Goal: Find specific page/section: Find specific page/section

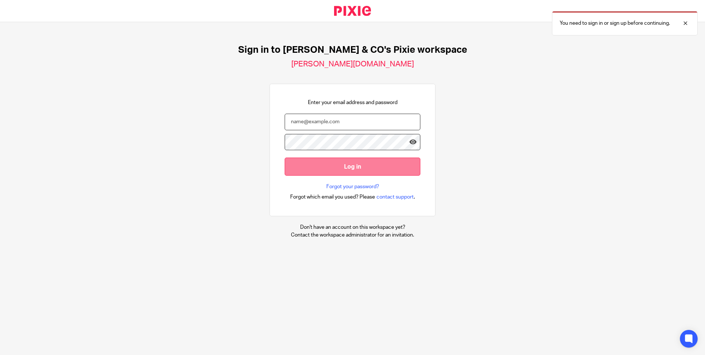
type input "info@fredmichael.co.uk"
click at [344, 165] on input "Log in" at bounding box center [353, 166] width 136 height 18
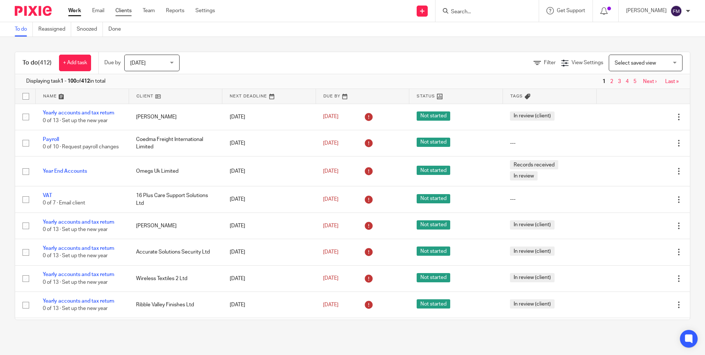
click at [129, 10] on link "Clients" at bounding box center [123, 10] width 16 height 7
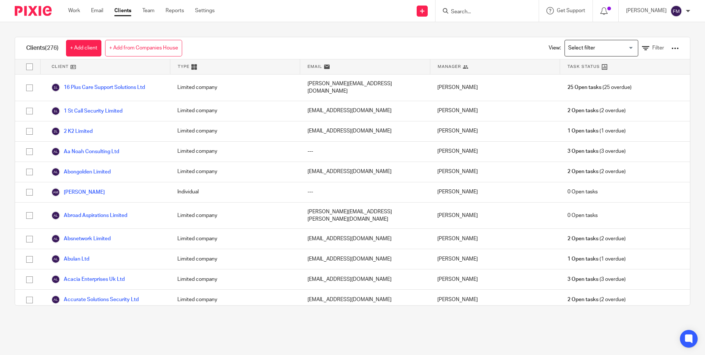
click at [456, 9] on input "Search" at bounding box center [483, 12] width 66 height 7
type input "appi"
